Goal: Transaction & Acquisition: Purchase product/service

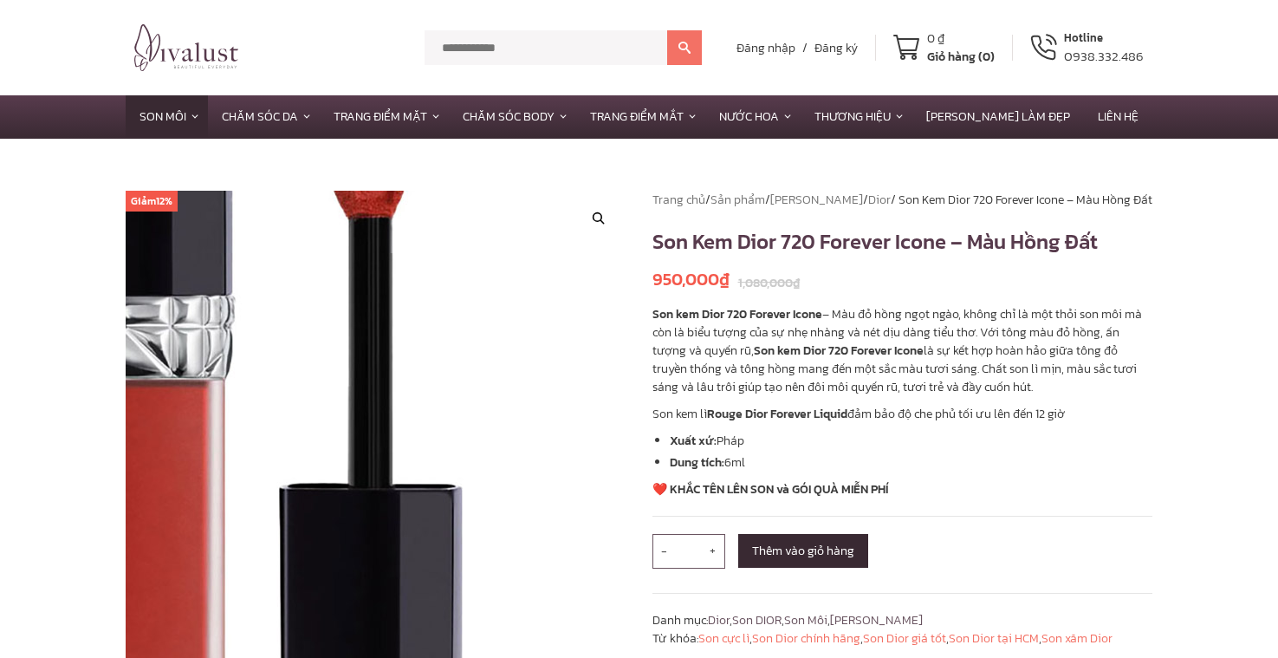
click at [389, 581] on img at bounding box center [231, 388] width 936 height 936
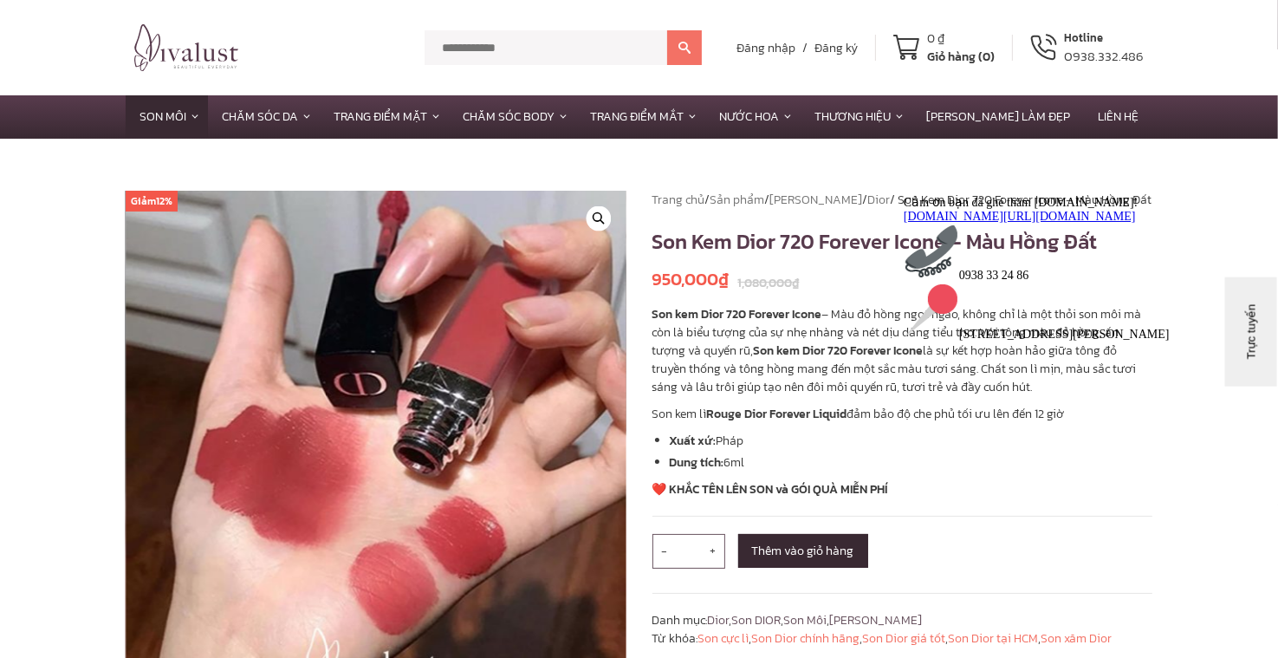
click at [575, 58] on input "text" at bounding box center [546, 47] width 243 height 35
type input "********"
click at [667, 30] on button at bounding box center [684, 47] width 35 height 35
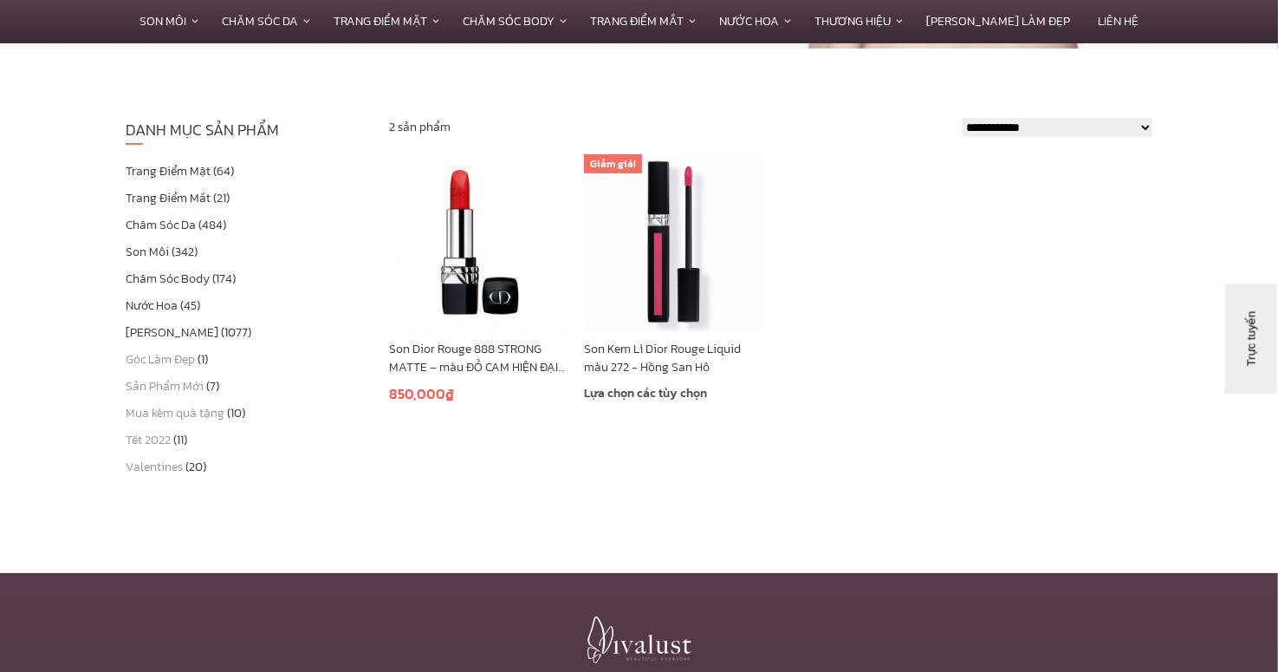
click at [691, 245] on img at bounding box center [673, 243] width 178 height 178
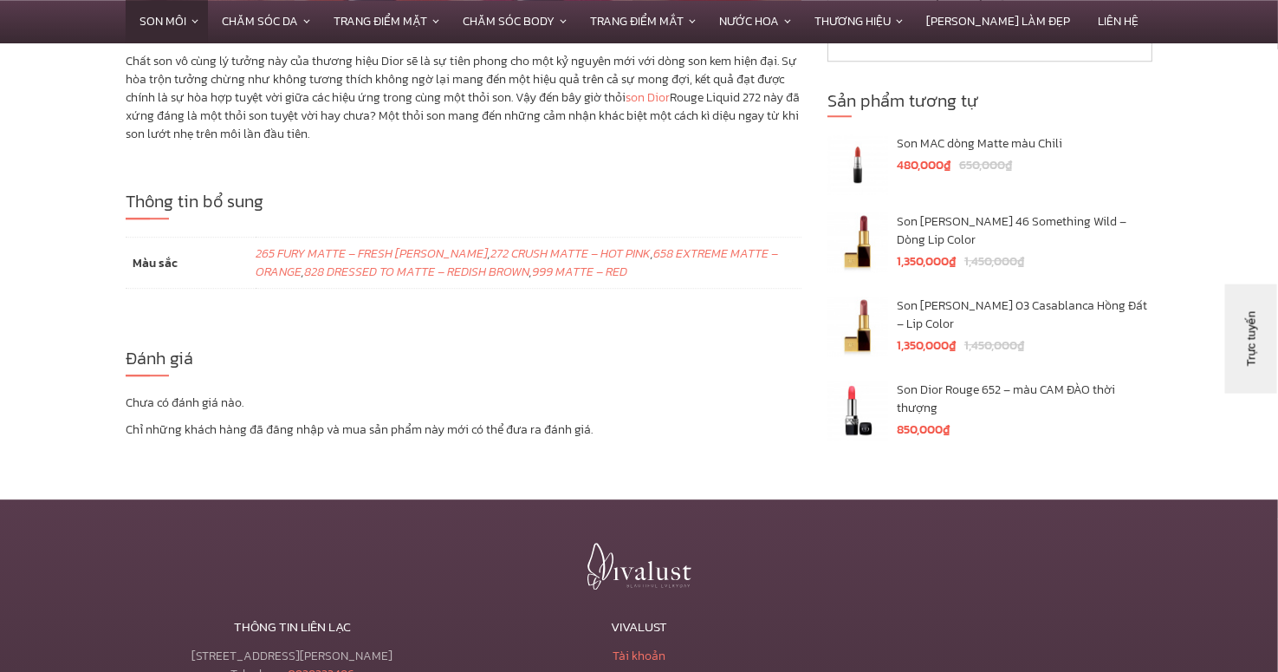
scroll to position [4725, 0]
